Goal: Check status: Check status

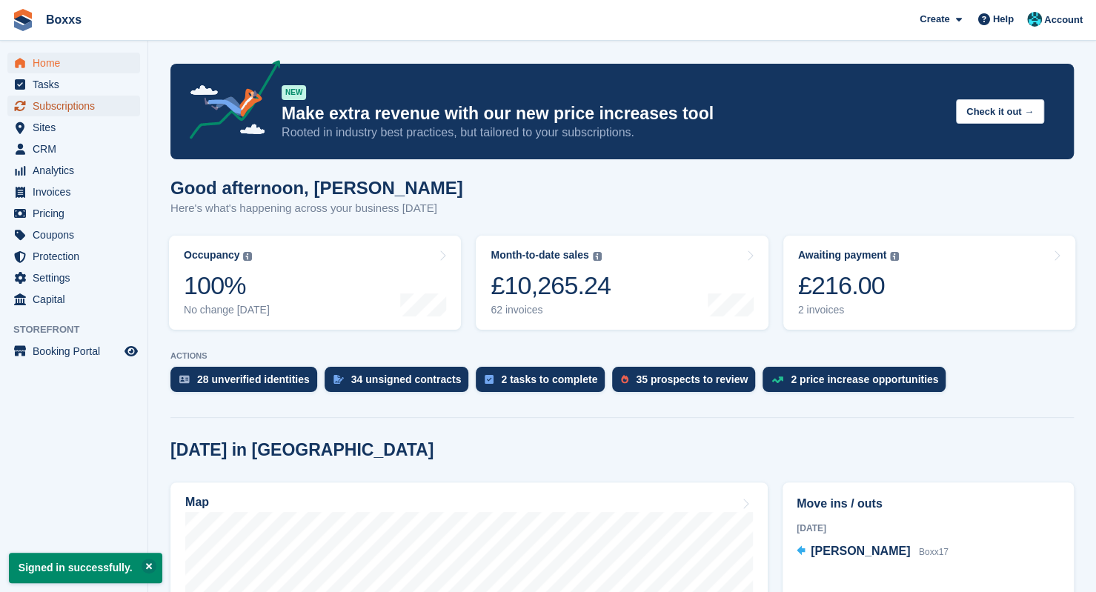
click at [71, 110] on span "Subscriptions" at bounding box center [77, 106] width 89 height 21
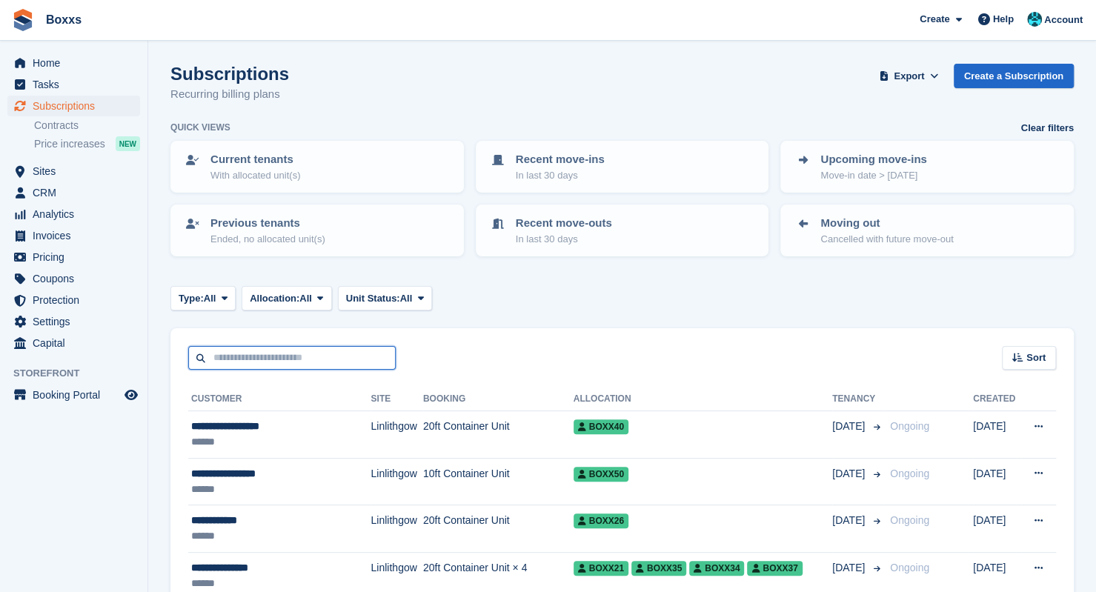
click at [288, 365] on input "text" at bounding box center [292, 358] width 208 height 24
type input "*****"
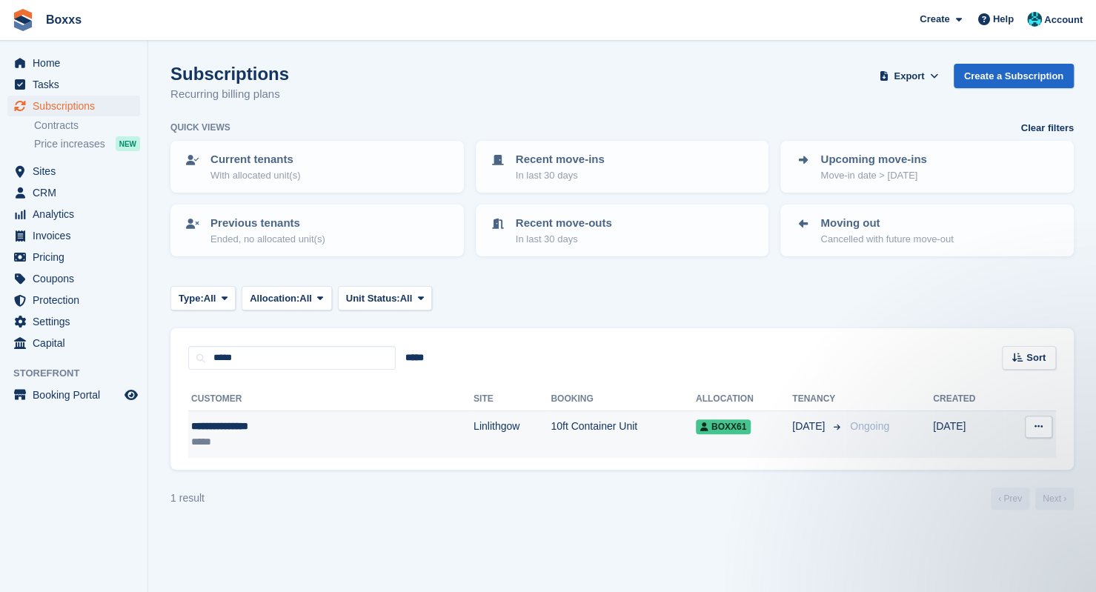
click at [474, 423] on td "Linlithgow" at bounding box center [512, 434] width 77 height 47
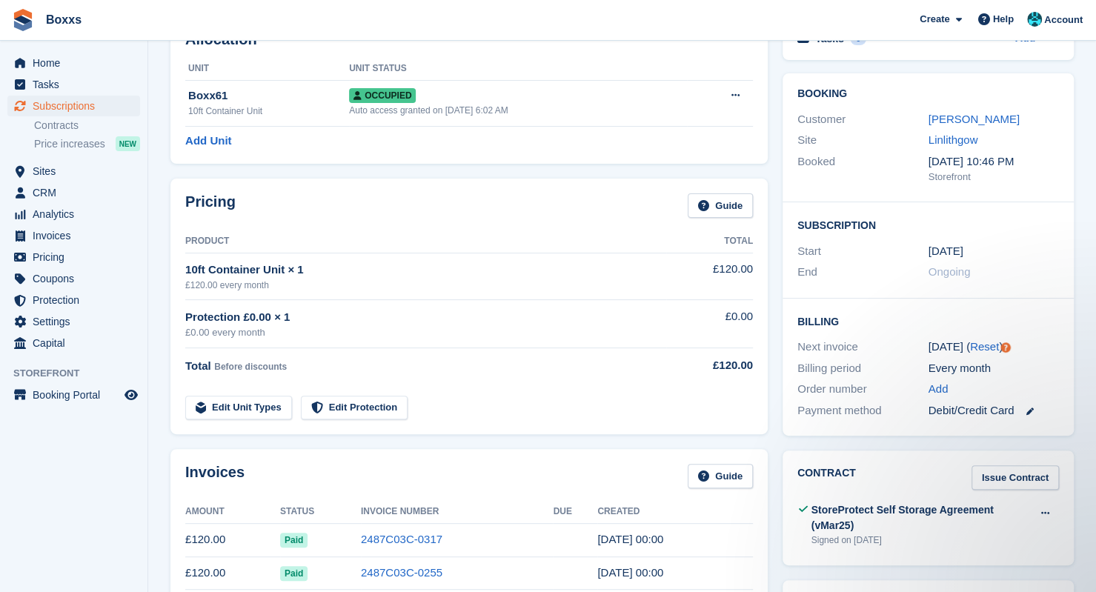
scroll to position [222, 0]
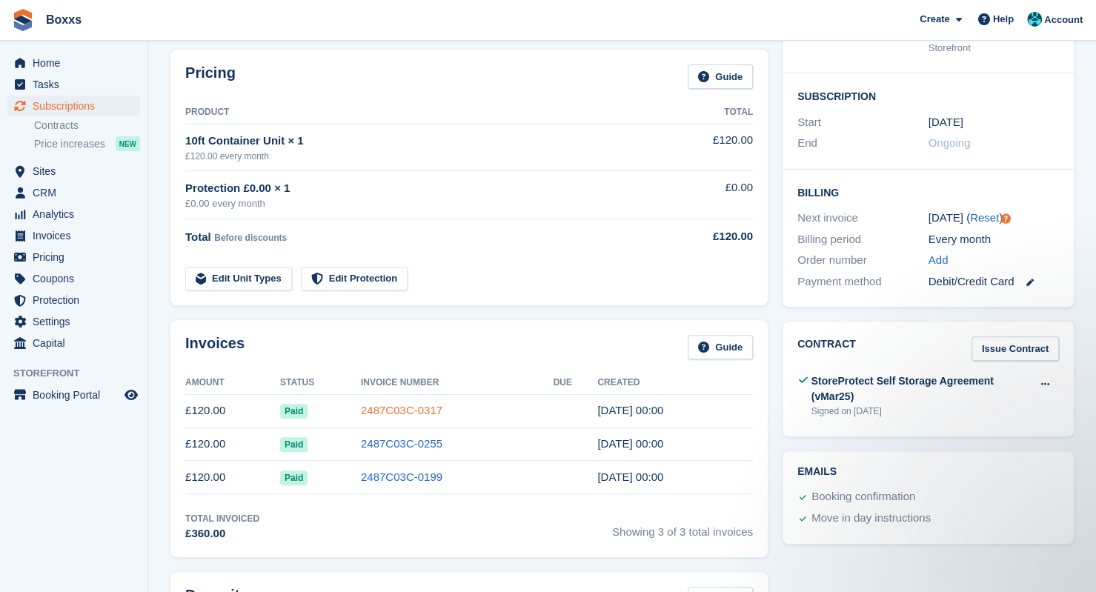
click at [414, 410] on link "2487C03C-0317" at bounding box center [402, 410] width 82 height 13
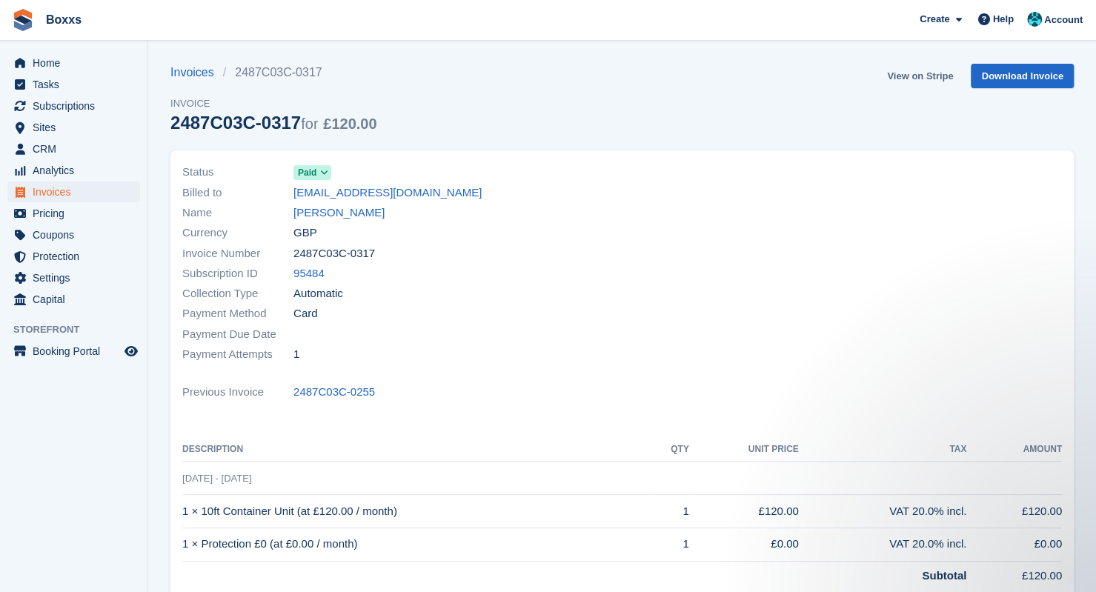
click at [922, 76] on link "View on Stripe" at bounding box center [920, 76] width 78 height 24
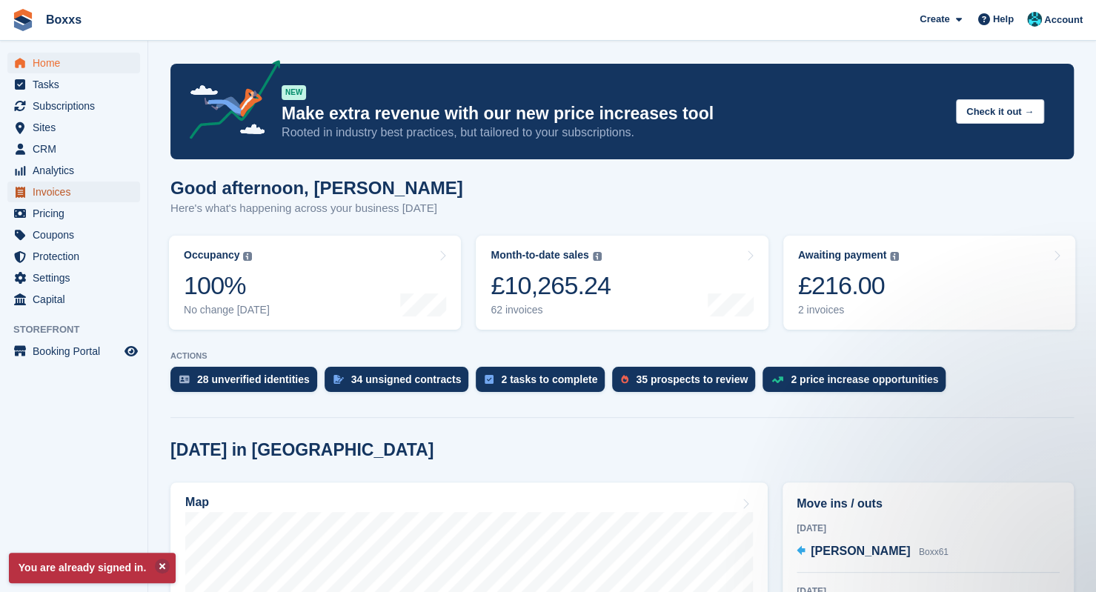
click at [64, 185] on span "Invoices" at bounding box center [77, 192] width 89 height 21
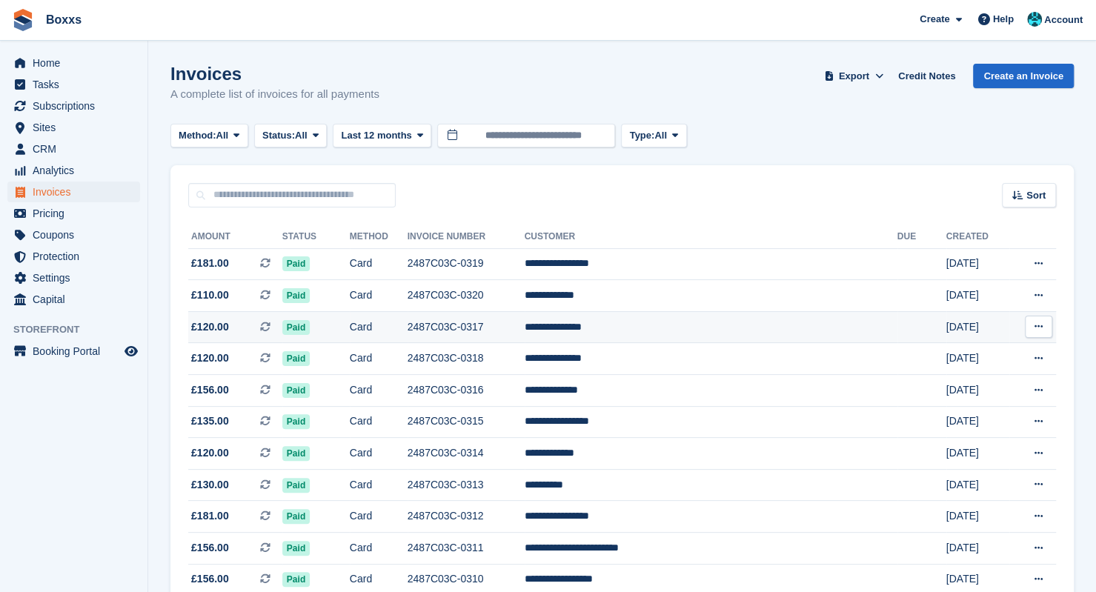
click at [525, 325] on td "2487C03C-0317" at bounding box center [466, 327] width 117 height 32
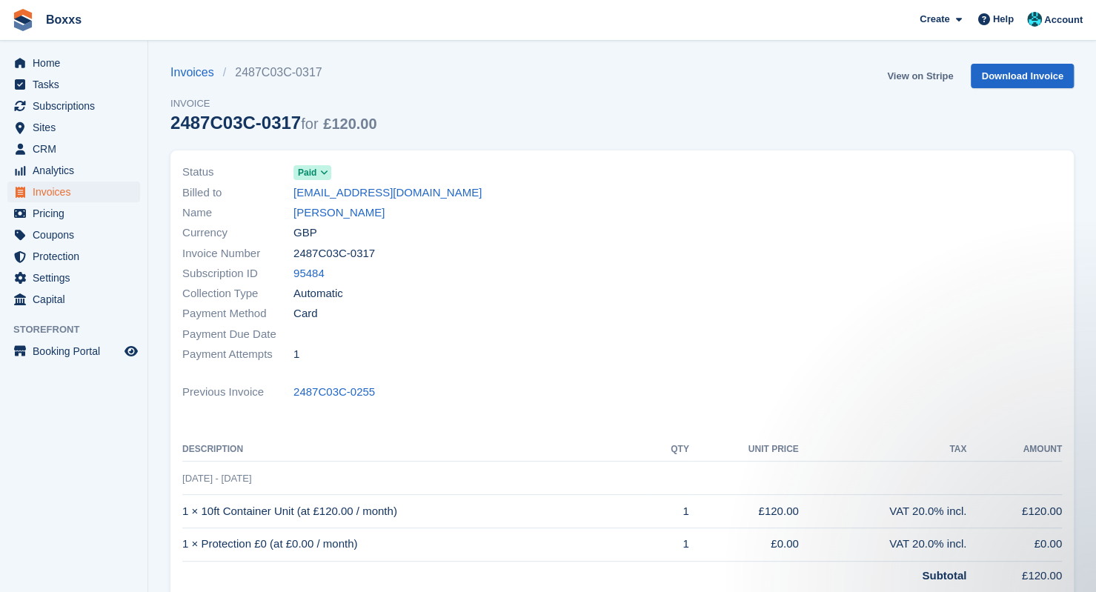
click at [915, 74] on link "View on Stripe" at bounding box center [920, 76] width 78 height 24
